Goal: Navigation & Orientation: Find specific page/section

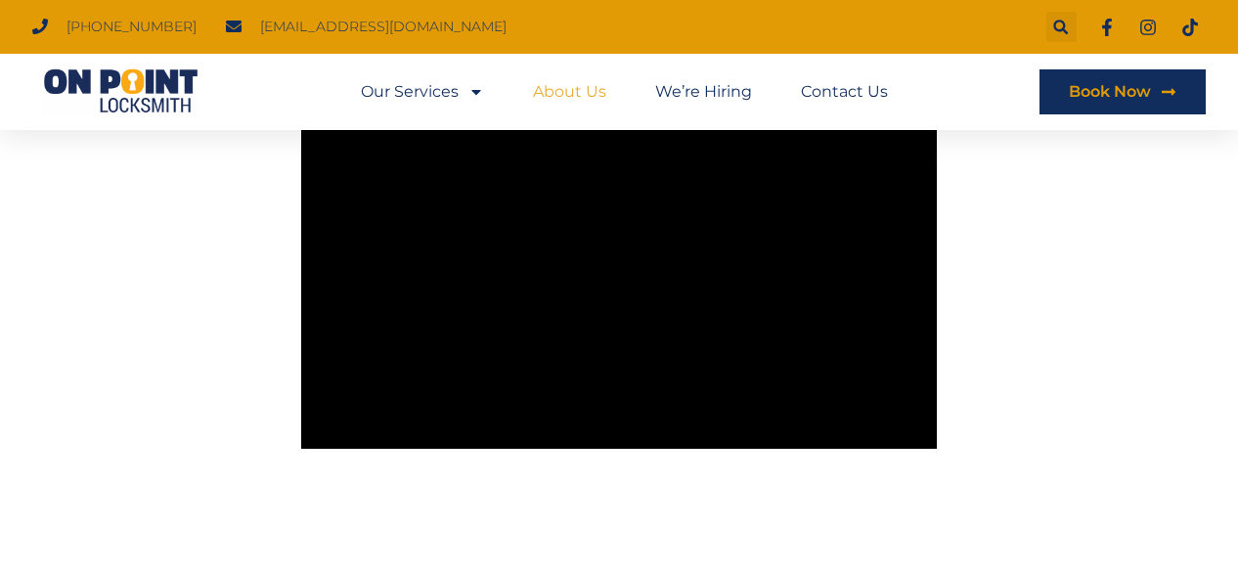
scroll to position [3715, 0]
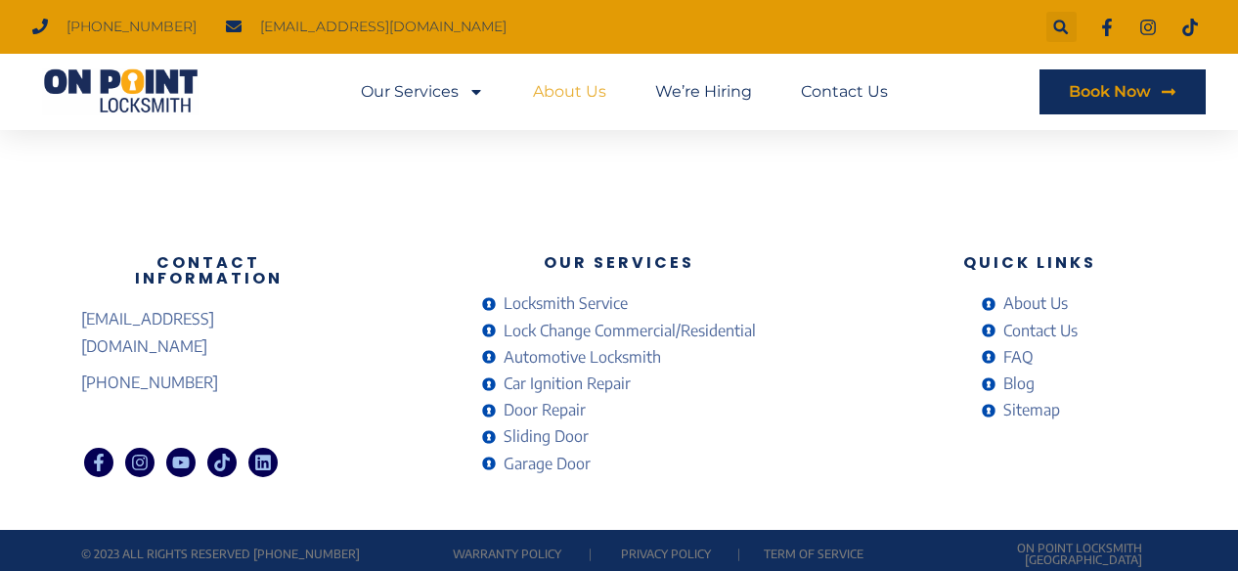
click at [1016, 406] on span "Sitemap" at bounding box center [1030, 410] width 62 height 26
click at [576, 330] on span "Lock Change Commercial/Residential" at bounding box center [627, 331] width 257 height 26
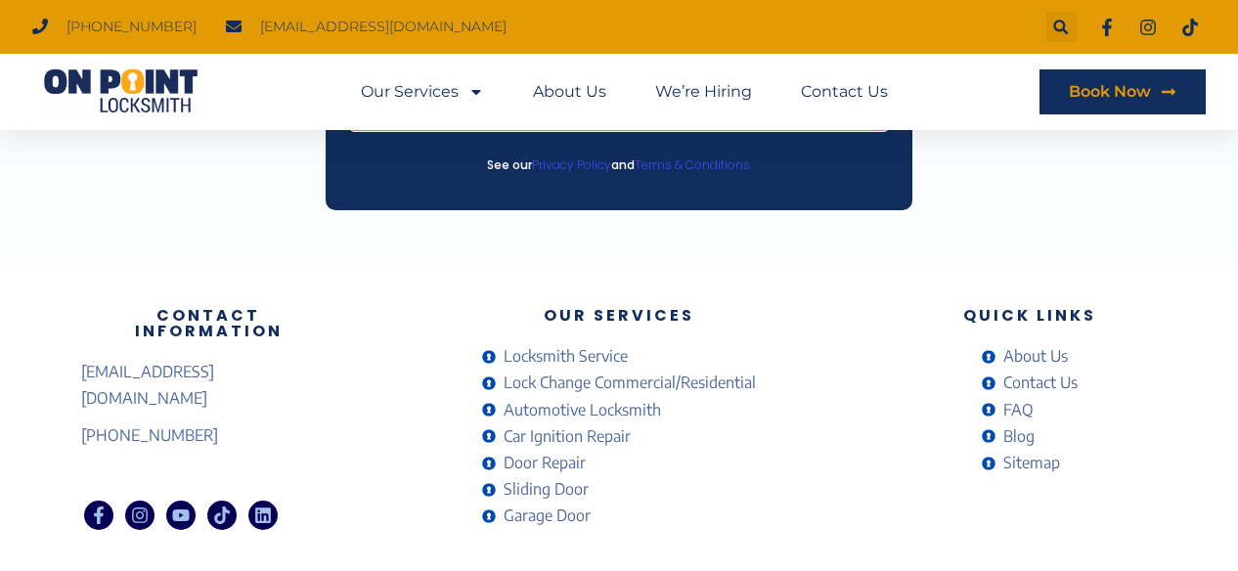
scroll to position [5064, 0]
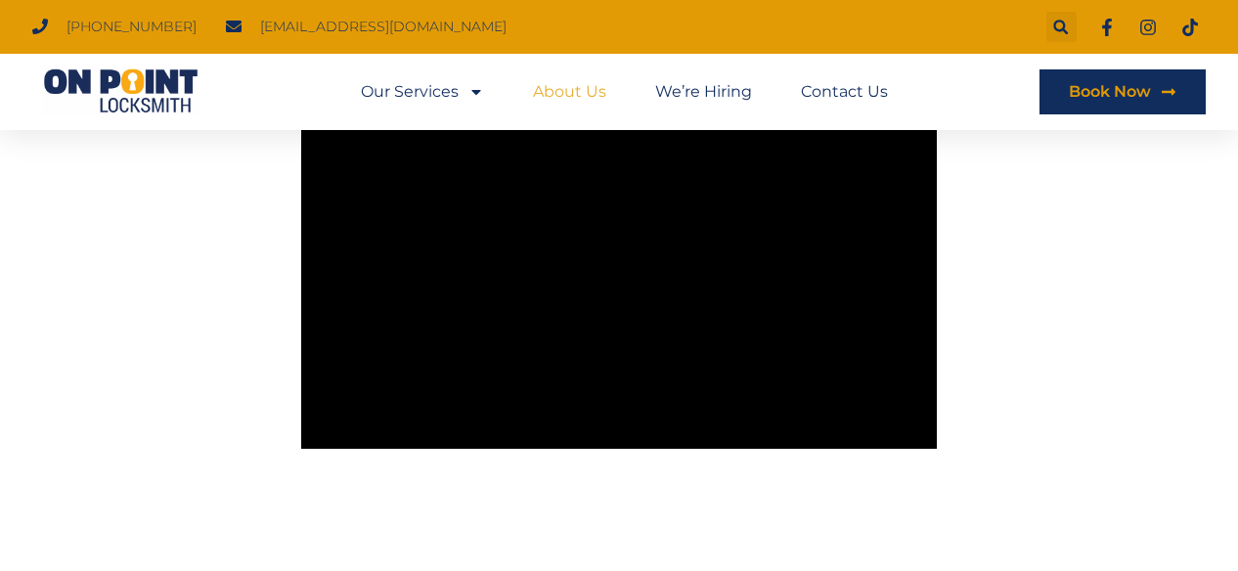
scroll to position [3715, 0]
